Goal: Transaction & Acquisition: Purchase product/service

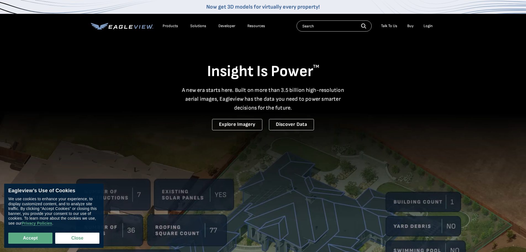
drag, startPoint x: 27, startPoint y: 241, endPoint x: 64, endPoint y: 225, distance: 41.2
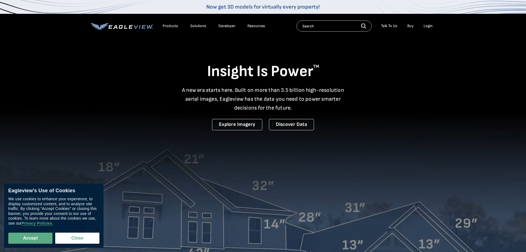
click at [27, 241] on button "Accept" at bounding box center [30, 237] width 44 height 11
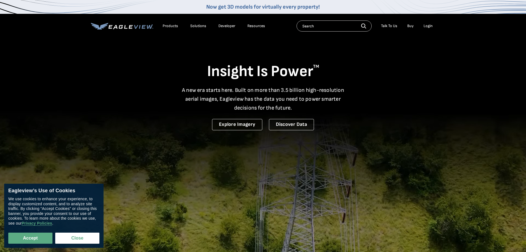
checkbox input "true"
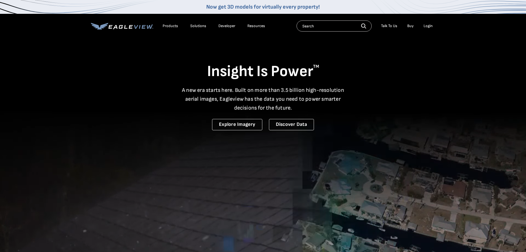
click at [427, 27] on div "Login" at bounding box center [428, 25] width 9 height 5
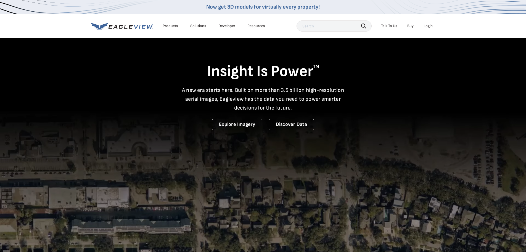
click at [426, 27] on div "Login" at bounding box center [428, 25] width 9 height 5
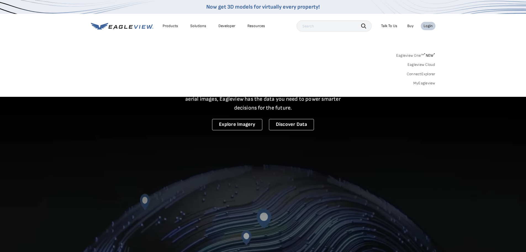
click at [405, 56] on link "Eagleview One™ * NEW *" at bounding box center [415, 54] width 39 height 6
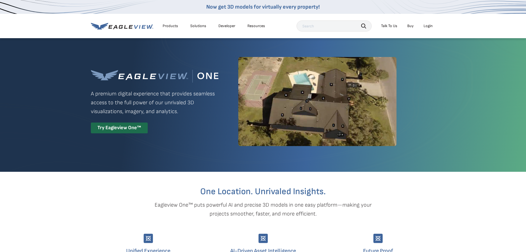
click at [426, 25] on div "Login" at bounding box center [428, 25] width 9 height 5
click at [433, 26] on div "Login" at bounding box center [428, 25] width 9 height 5
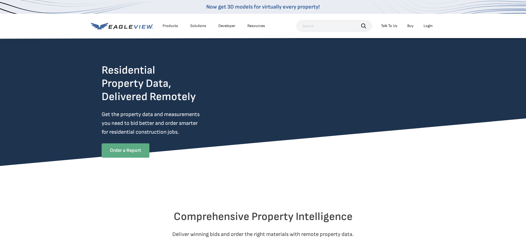
click at [130, 150] on link "Order a Report" at bounding box center [126, 151] width 48 height 14
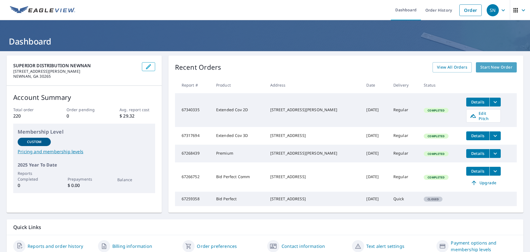
click at [500, 67] on span "Start New Order" at bounding box center [497, 67] width 32 height 7
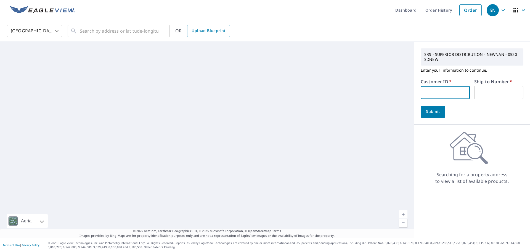
click at [422, 91] on input "text" at bounding box center [445, 92] width 49 height 13
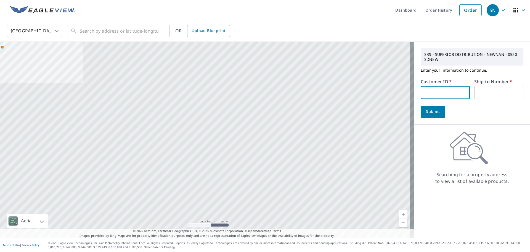
paste input "S073086"
type input "S073086"
click at [489, 90] on input "text" at bounding box center [499, 92] width 49 height 13
type input "1"
click at [431, 112] on span "Submit" at bounding box center [433, 111] width 16 height 7
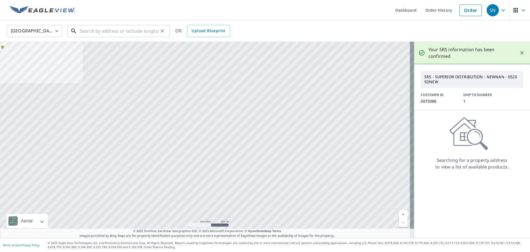
click at [91, 31] on input "text" at bounding box center [119, 30] width 79 height 15
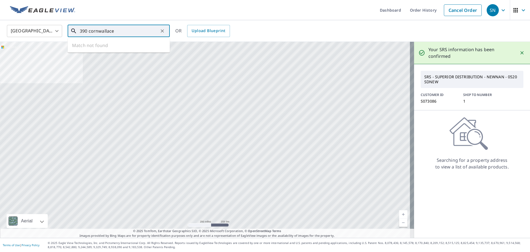
click at [99, 31] on input "390 cornwallace" at bounding box center [119, 30] width 79 height 15
click at [125, 29] on input "390 corn wallace" at bounding box center [119, 30] width 79 height 15
click at [100, 30] on input "390 corn wallace way" at bounding box center [119, 30] width 79 height 15
click at [124, 33] on input "390 korn wallace way" at bounding box center [119, 30] width 79 height 15
click at [101, 29] on input "390 korn wallace way fayette" at bounding box center [119, 30] width 79 height 15
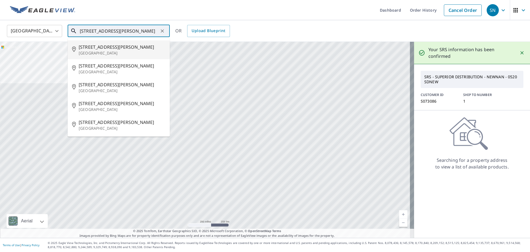
click at [141, 33] on input "390 wallace way fayette" at bounding box center [119, 30] width 79 height 15
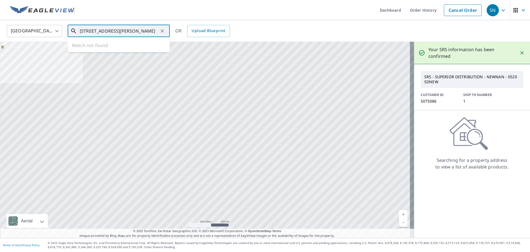
click at [113, 30] on input "390 wallace way fayetteville ga" at bounding box center [119, 30] width 79 height 15
click at [97, 49] on span "390 Cornwallis Way" at bounding box center [122, 47] width 87 height 7
type input "390 Cornwallis Way Fayetteville, GA 30214"
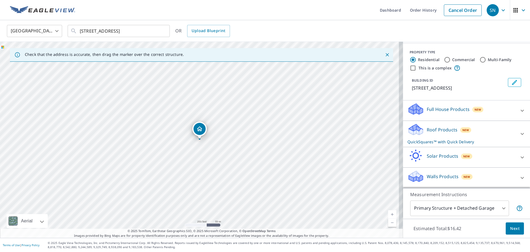
scroll to position [67, 0]
click at [519, 110] on icon at bounding box center [522, 110] width 7 height 7
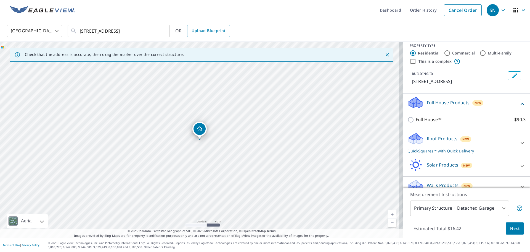
click at [521, 105] on icon at bounding box center [522, 104] width 3 height 2
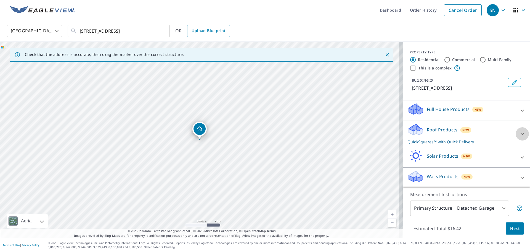
click at [519, 134] on icon at bounding box center [522, 133] width 7 height 7
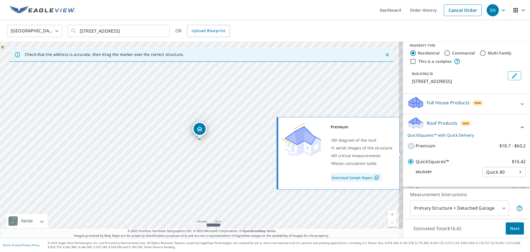
click at [409, 149] on input "Premium $18.7 - $60.2" at bounding box center [412, 146] width 8 height 7
checkbox input "true"
checkbox input "false"
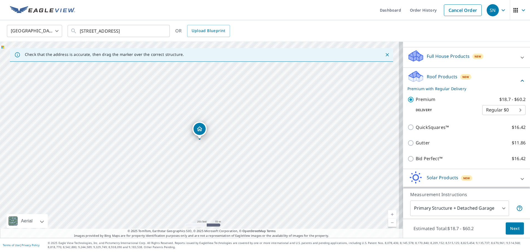
scroll to position [122, 0]
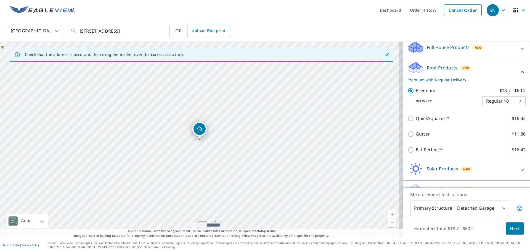
click at [508, 106] on body "SN SN Dashboard Order History Cancel Order SN United States US ​ 390 Cornwallis…" at bounding box center [265, 126] width 530 height 252
click at [508, 106] on li "Regular $0" at bounding box center [495, 108] width 43 height 10
click at [508, 108] on body "SN SN Dashboard Order History Cancel Order SN United States US ​ 390 Cornwallis…" at bounding box center [265, 126] width 530 height 252
click at [508, 106] on li "Regular $0" at bounding box center [495, 108] width 43 height 10
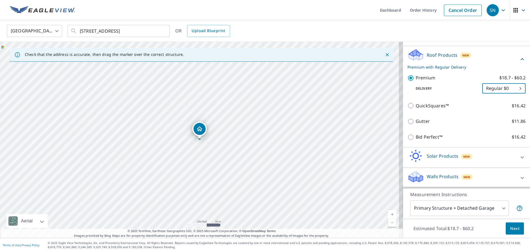
scroll to position [142, 0]
click at [510, 228] on span "Next" at bounding box center [514, 228] width 9 height 7
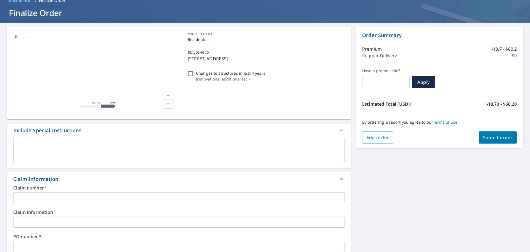
scroll to position [83, 0]
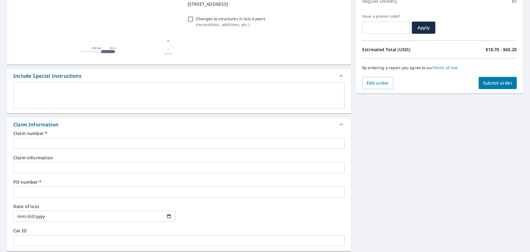
click at [30, 144] on input "text" at bounding box center [178, 143] width 331 height 11
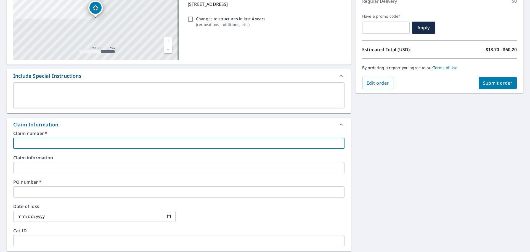
type input "1"
checkbox input "true"
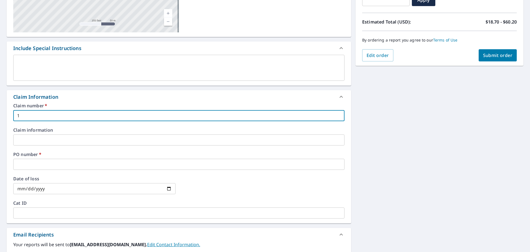
type input "1"
click at [37, 167] on input "text" at bounding box center [178, 164] width 331 height 11
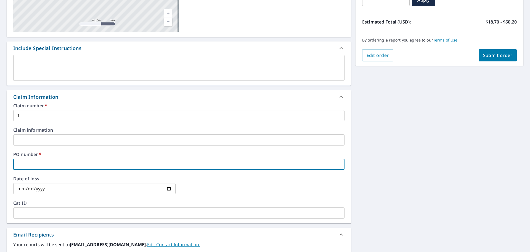
type input "1"
checkbox input "true"
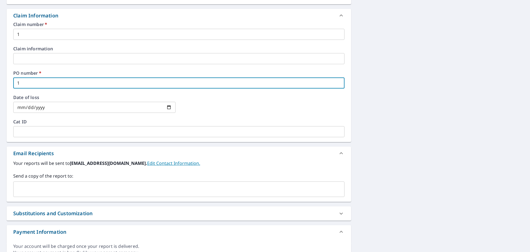
scroll to position [193, 0]
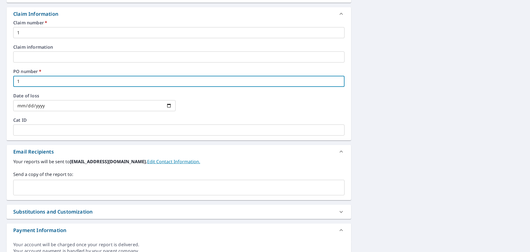
type input "1"
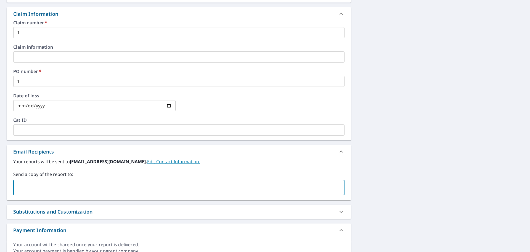
click at [38, 187] on input "text" at bounding box center [175, 187] width 318 height 10
type input "jim@oakandowlrenos"
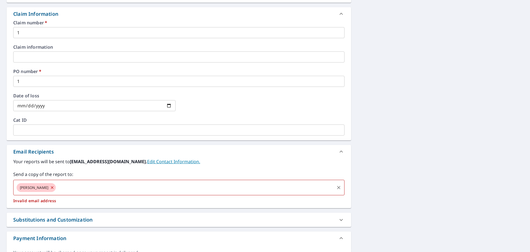
click at [54, 187] on icon at bounding box center [52, 187] width 4 height 6
checkbox input "true"
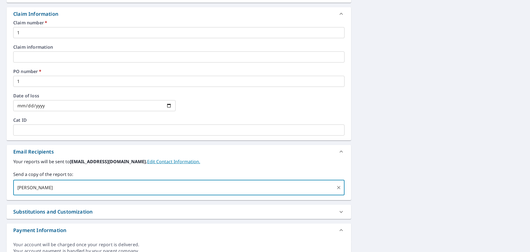
type input "jim@oak"
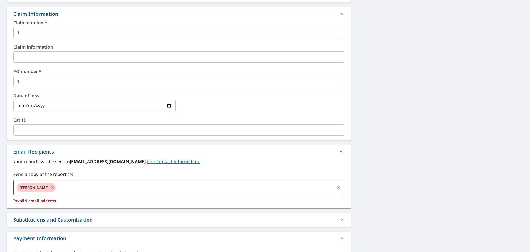
click at [50, 187] on icon at bounding box center [52, 187] width 4 height 6
checkbox input "true"
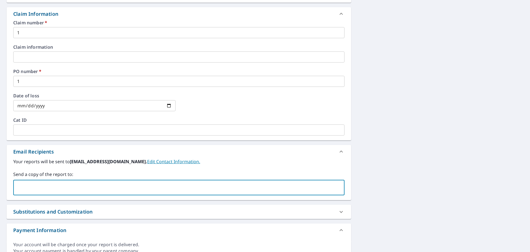
click at [41, 186] on input "text" at bounding box center [175, 187] width 318 height 10
type input "jim@oakandowlrenos.com"
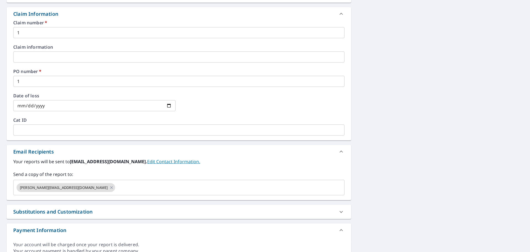
click at [235, 164] on label "Your reports will be sent to sdnew0520@srsicorp.com. Edit Contact Information." at bounding box center [178, 161] width 331 height 7
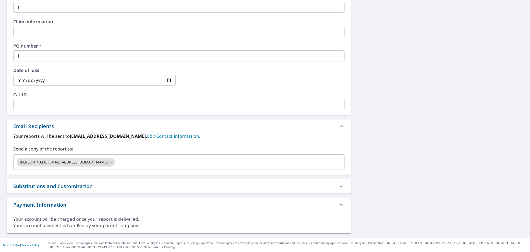
scroll to position [0, 0]
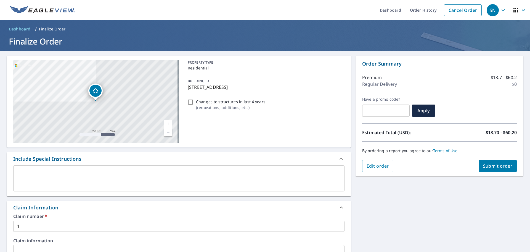
click at [495, 164] on span "Submit order" at bounding box center [498, 166] width 30 height 6
checkbox input "true"
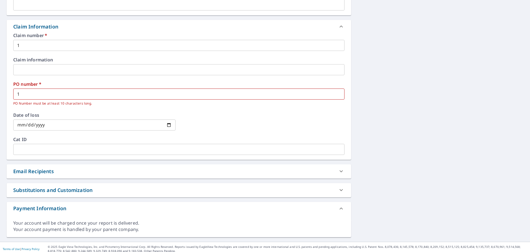
scroll to position [185, 0]
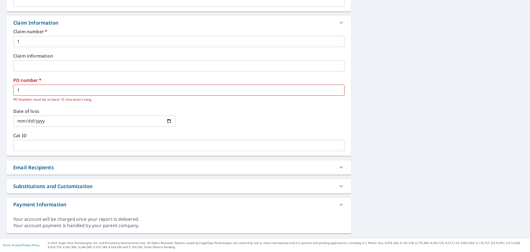
click at [37, 89] on input "1" at bounding box center [178, 90] width 331 height 11
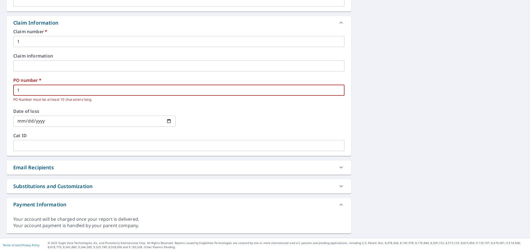
type input "12"
checkbox input "true"
type input "123"
checkbox input "true"
type input "1234"
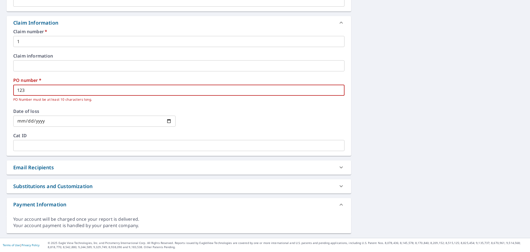
checkbox input "true"
type input "12345"
checkbox input "true"
type input "123456"
checkbox input "true"
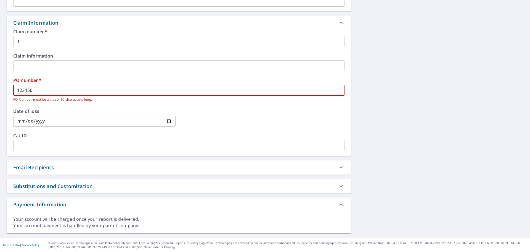
type input "1234567"
checkbox input "true"
type input "12345678"
checkbox input "true"
type input "123456789"
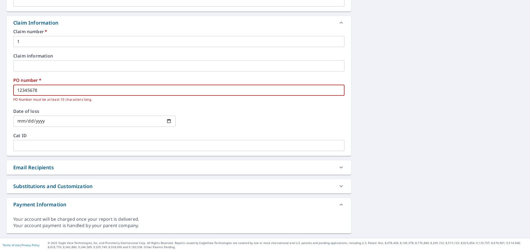
checkbox input "true"
click at [16, 89] on input "123456789" at bounding box center [178, 90] width 331 height 11
type input "0123456789"
checkbox input "true"
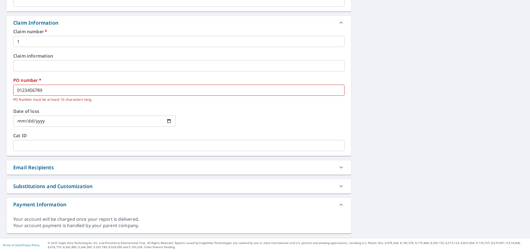
click at [107, 107] on div "Claim number   * 1 ​ Claim information ​ PO number   * 0123456789 ​ PO Number m…" at bounding box center [179, 92] width 345 height 126
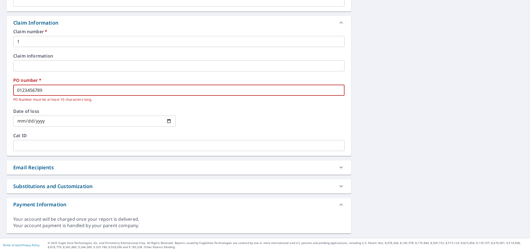
drag, startPoint x: 49, startPoint y: 89, endPoint x: 1, endPoint y: 87, distance: 48.1
click at [1, 87] on div "390 Cornwallis Way Fayetteville, GA 30214 Aerial Road A standard road map Aeria…" at bounding box center [265, 52] width 530 height 371
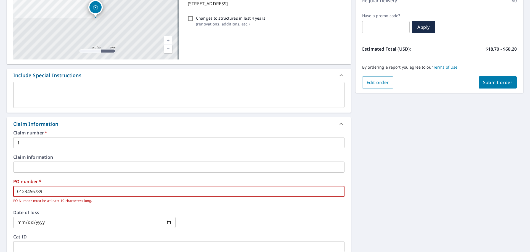
scroll to position [83, 0]
type input "3"
checkbox input "true"
type input "39"
checkbox input "true"
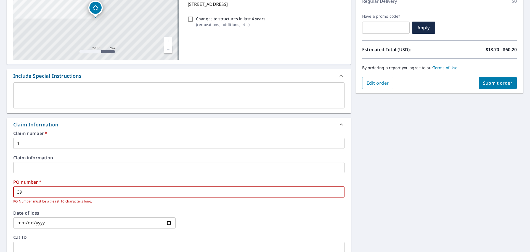
type input "390"
checkbox input "true"
type input "390"
checkbox input "true"
type input "390 c"
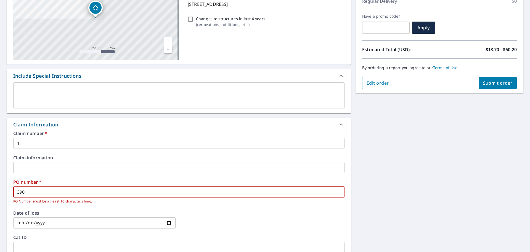
checkbox input "true"
type input "390 co"
checkbox input "true"
type input "390 c"
checkbox input "true"
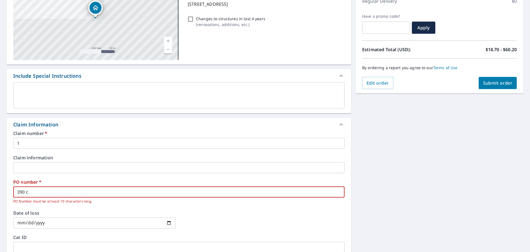
type input "390"
checkbox input "true"
type input "390 c"
checkbox input "true"
type input "390 cO"
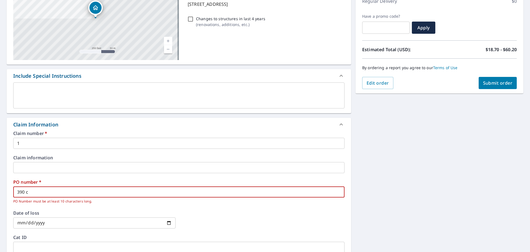
checkbox input "true"
type input "390 cOR"
checkbox input "true"
type input "390 cORN"
checkbox input "true"
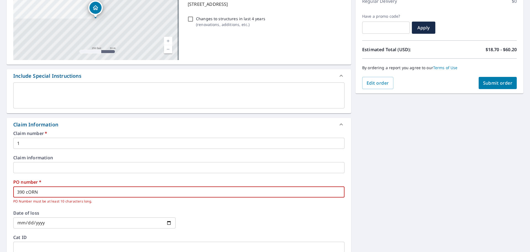
type input "390 cOR"
checkbox input "true"
type input "390 cO"
checkbox input "true"
type input "390 c"
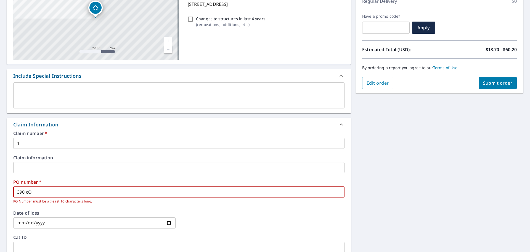
checkbox input "true"
type input "390"
checkbox input "true"
type input "390 c"
checkbox input "true"
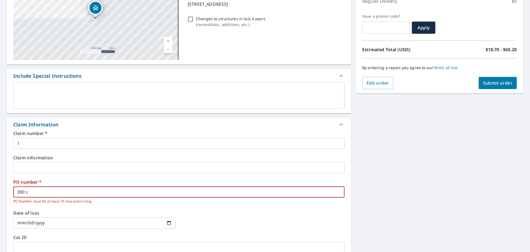
type input "390 co"
checkbox input "true"
type input "390 cor"
checkbox input "true"
type input "390 corn"
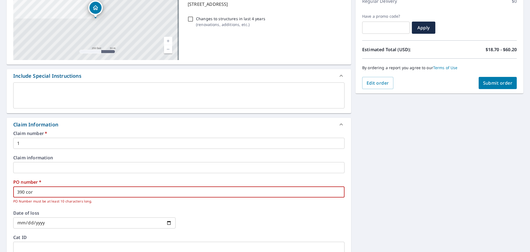
checkbox input "true"
type input "390 cor"
checkbox input "true"
type input "390 co"
checkbox input "true"
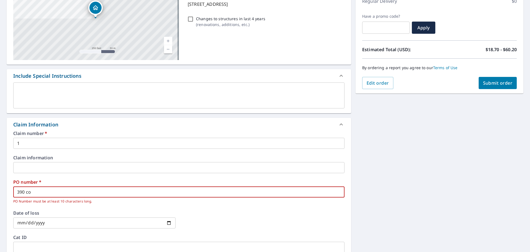
type input "390 c"
checkbox input "true"
type input "390"
checkbox input "true"
type input "390 C"
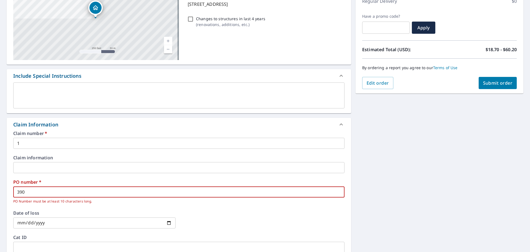
checkbox input "true"
type input "390 CO"
checkbox input "true"
type input "390 COR"
checkbox input "true"
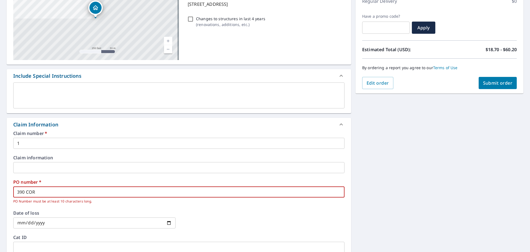
type input "390 CORN"
checkbox input "true"
type input "390 CORNW"
checkbox input "true"
type input "390 CORNWA"
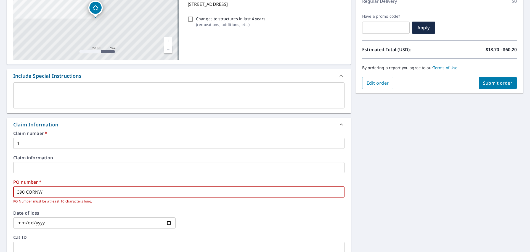
checkbox input "true"
type input "390 CORNWAL"
checkbox input "true"
type input "390 CORNWALL"
checkbox input "true"
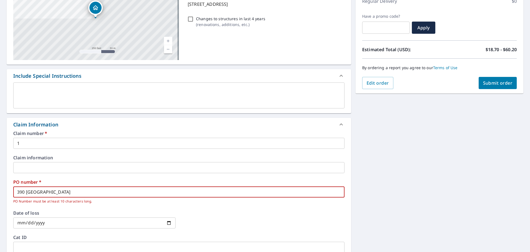
type input "390 CORNWALLI"
checkbox input "true"
type input "390 CORNWALLIS"
checkbox input "true"
type input "390 CORNWALLIS"
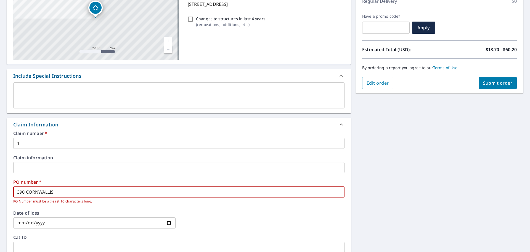
checkbox input "true"
type input "390 CORNWALLIS W"
checkbox input "true"
type input "390 CORNWALLIS WA"
checkbox input "true"
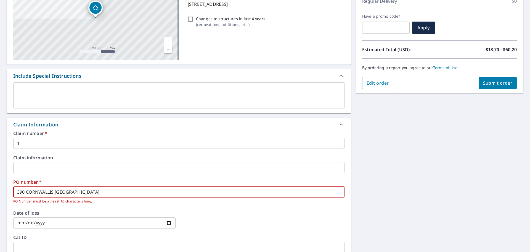
type input "390 CORNWALLIS WAY"
checkbox input "true"
type input "390 CORNWALLIS WAY"
click at [79, 185] on div "PO number   * 390 CORNWALLIS WAY ​ PO Number must be at least 10 characters lon…" at bounding box center [178, 192] width 331 height 24
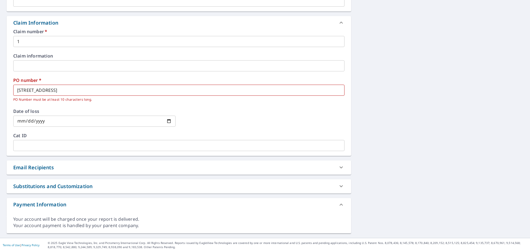
scroll to position [0, 0]
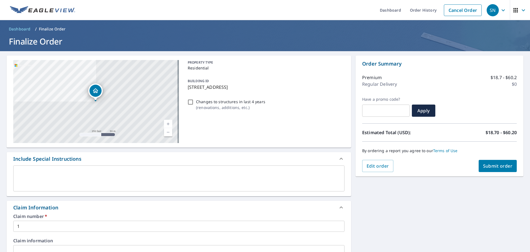
click at [485, 168] on span "Submit order" at bounding box center [498, 166] width 30 height 6
checkbox input "true"
